Goal: Transaction & Acquisition: Obtain resource

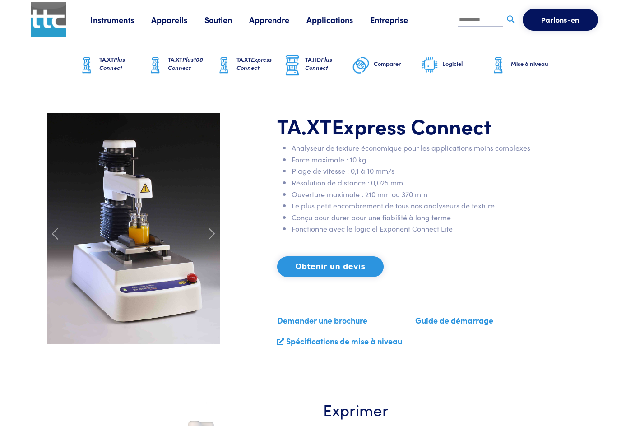
click at [524, 64] on font "Mise à niveau" at bounding box center [529, 63] width 37 height 9
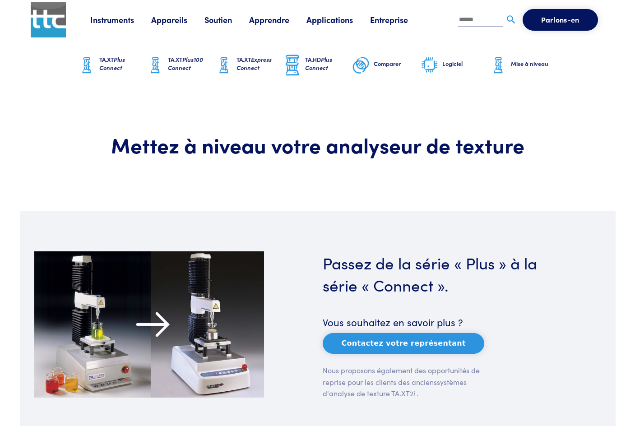
click at [392, 17] on font "Entreprise" at bounding box center [389, 19] width 38 height 11
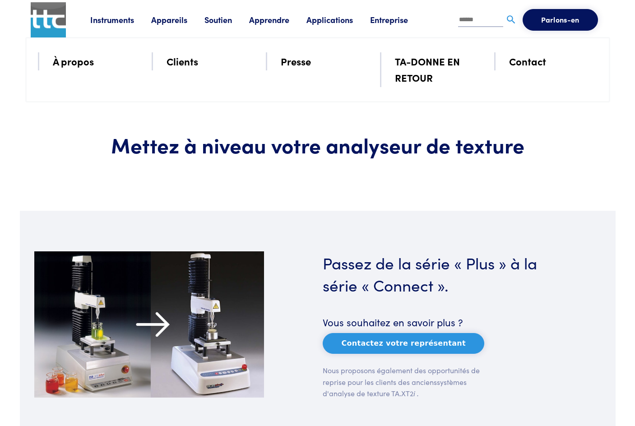
click at [386, 20] on font "Entreprise" at bounding box center [389, 19] width 38 height 11
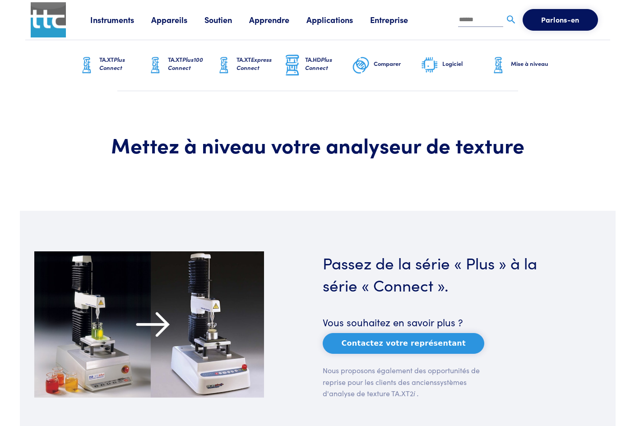
click at [386, 20] on font "Entreprise" at bounding box center [389, 19] width 38 height 11
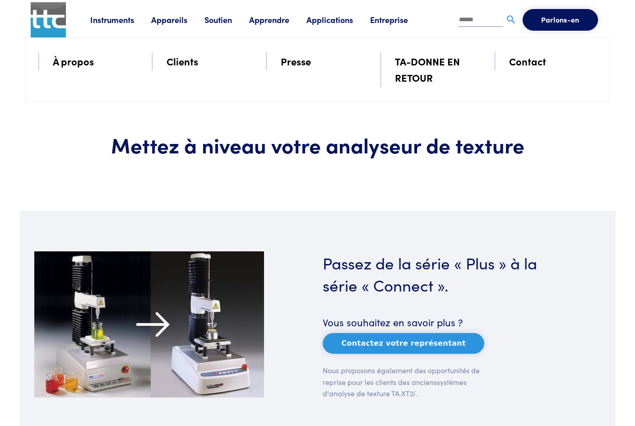
click at [386, 20] on font "Entreprise" at bounding box center [389, 19] width 38 height 11
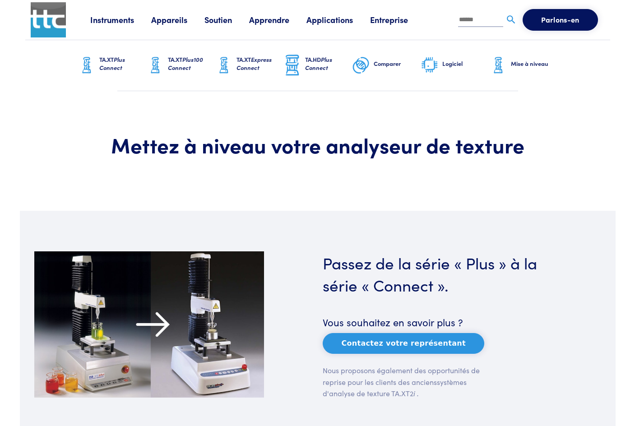
click at [386, 20] on font "Entreprise" at bounding box center [389, 19] width 38 height 11
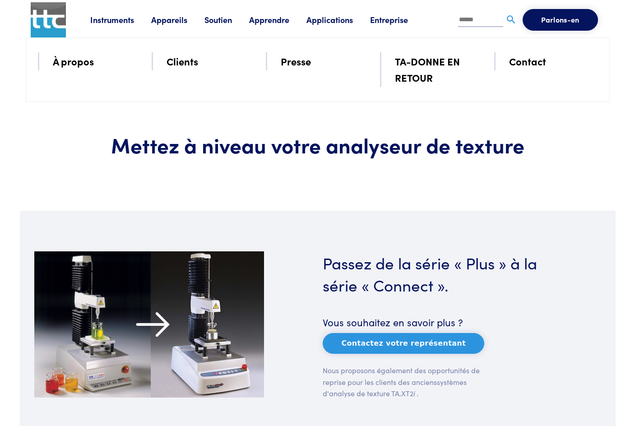
click at [72, 62] on font "À propos" at bounding box center [73, 61] width 41 height 14
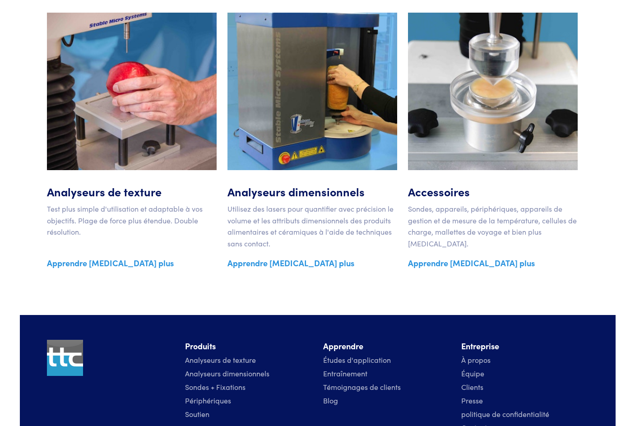
scroll to position [1614, 0]
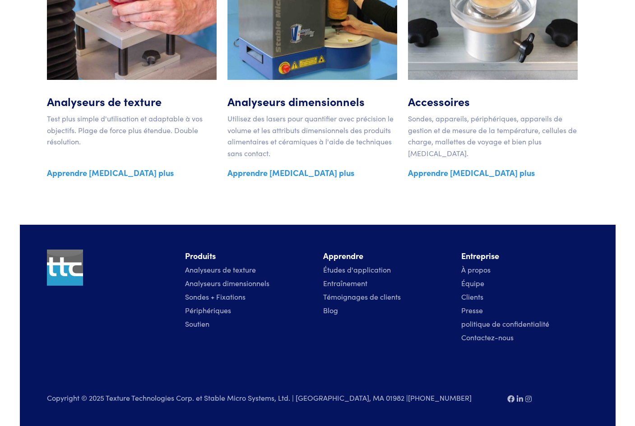
click at [247, 270] on font "Analyseurs de texture" at bounding box center [220, 269] width 71 height 10
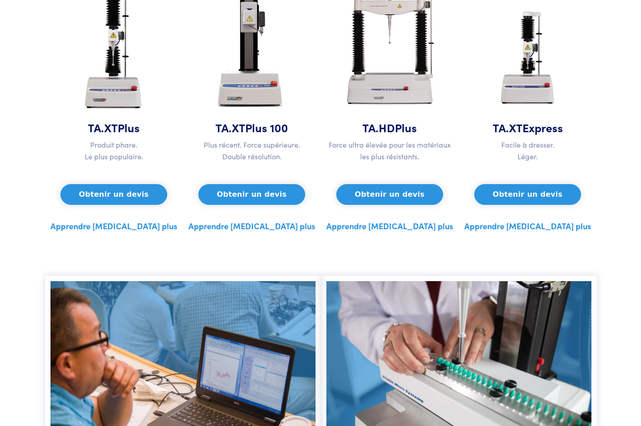
scroll to position [496, 0]
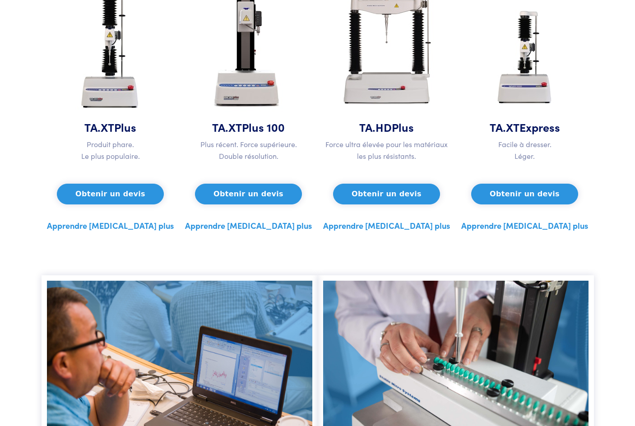
click at [129, 196] on font "Obtenir un devis" at bounding box center [110, 193] width 70 height 9
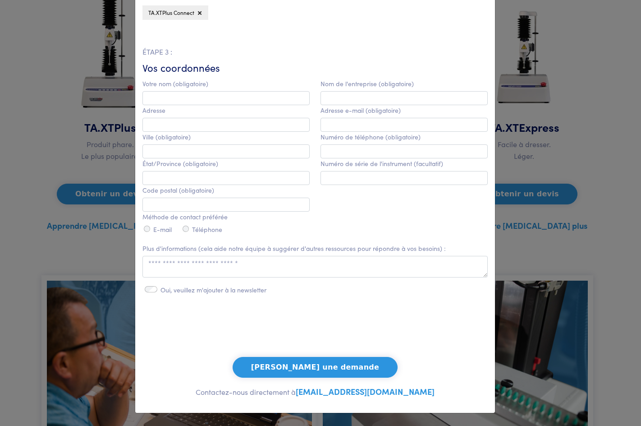
scroll to position [0, 0]
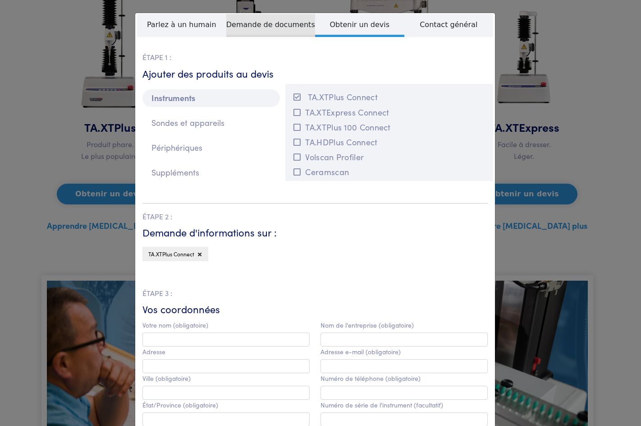
click at [277, 28] on font "Demande de documents" at bounding box center [270, 24] width 89 height 9
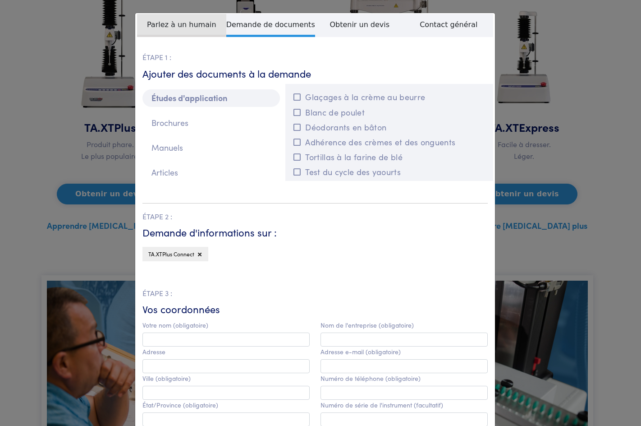
click at [187, 28] on font "Parlez à un humain" at bounding box center [181, 24] width 69 height 9
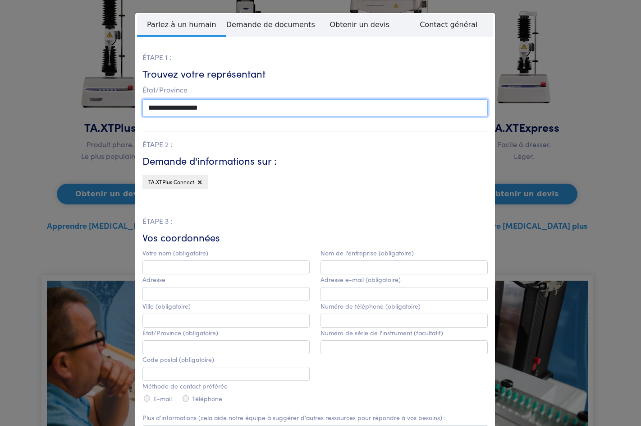
click at [205, 106] on select "**********" at bounding box center [316, 107] width 346 height 17
click at [175, 107] on select "**********" at bounding box center [316, 107] width 346 height 17
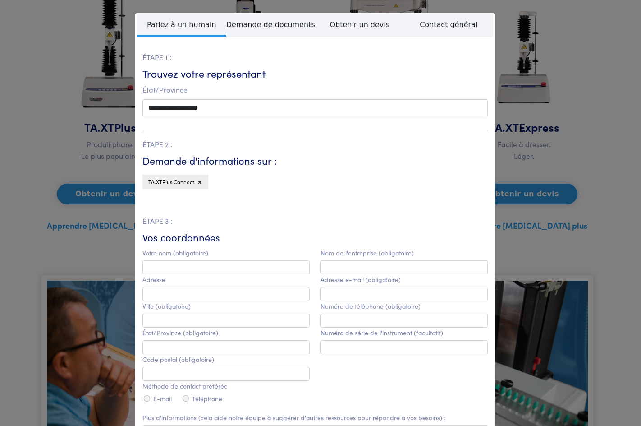
click at [596, 88] on div "**********" at bounding box center [320, 213] width 641 height 426
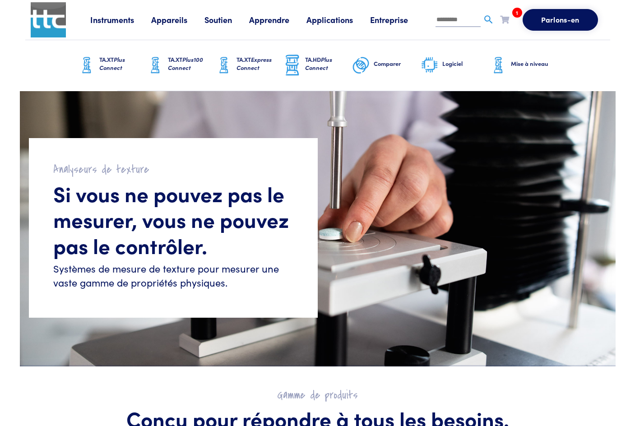
click at [514, 10] on span "1" at bounding box center [517, 13] width 10 height 10
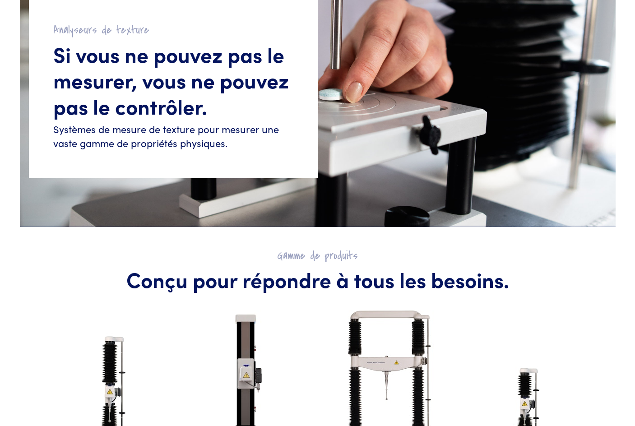
scroll to position [271, 0]
